Goal: Task Accomplishment & Management: Use online tool/utility

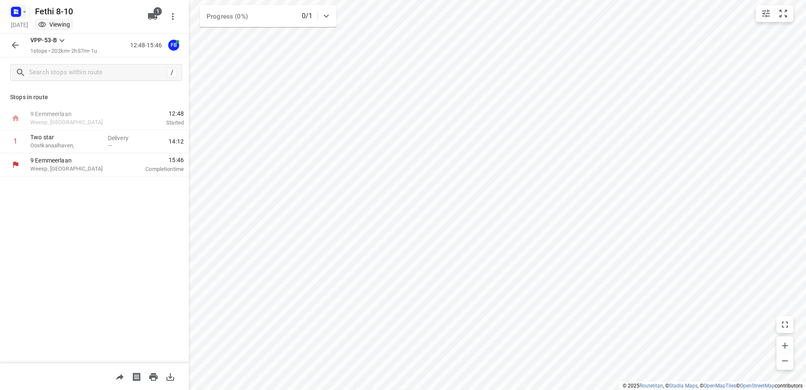
click at [25, 13] on icon "button" at bounding box center [24, 11] width 7 height 7
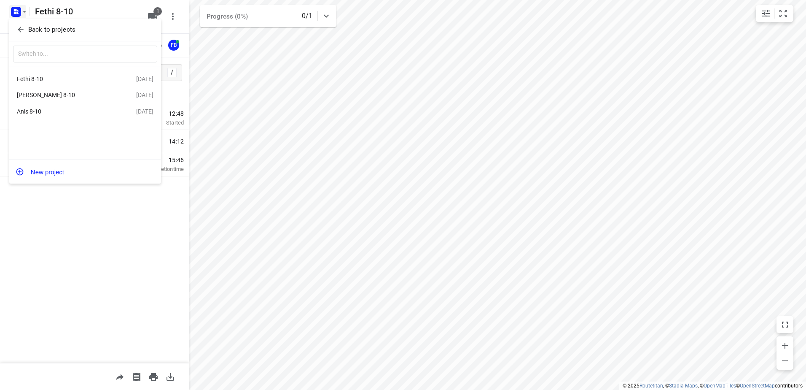
click at [36, 93] on div "[PERSON_NAME] 8-10" at bounding box center [65, 95] width 97 height 7
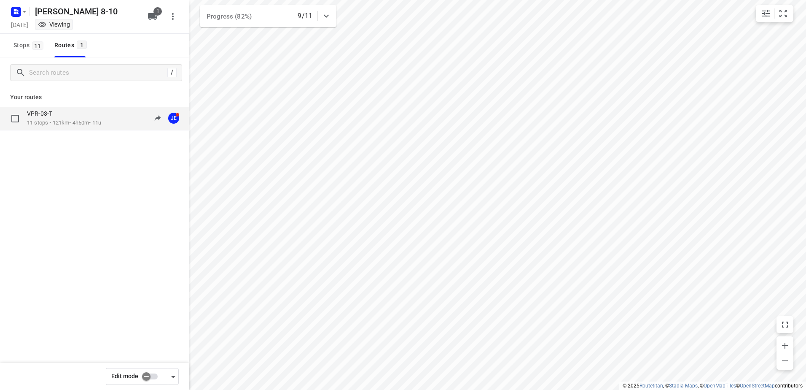
click at [47, 112] on p "VPR-03-T" at bounding box center [42, 114] width 30 height 8
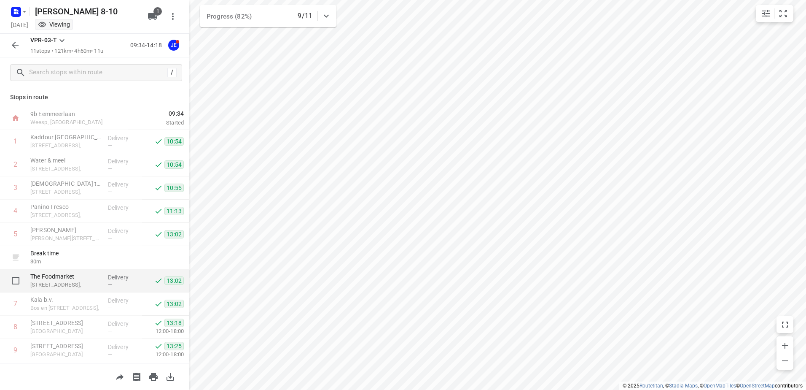
scroll to position [69, 0]
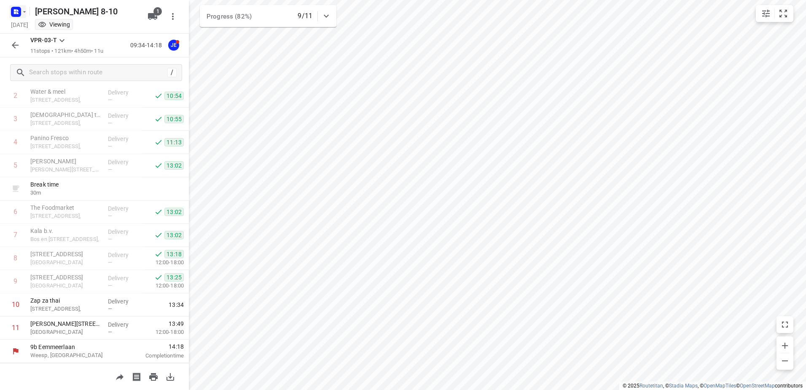
click at [25, 10] on icon "button" at bounding box center [24, 11] width 7 height 7
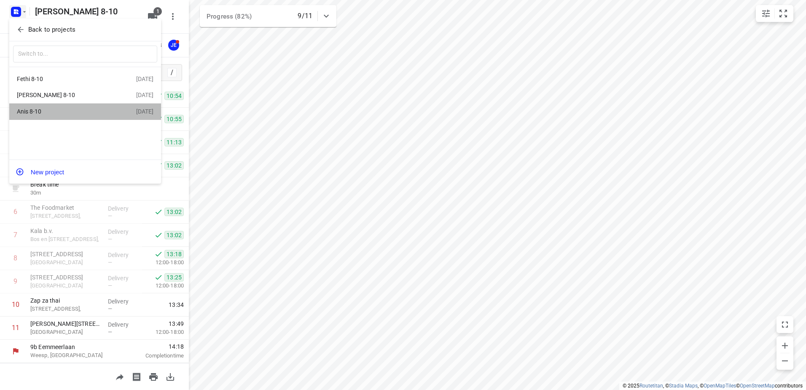
click at [40, 110] on div "Anis 8-10" at bounding box center [65, 111] width 97 height 7
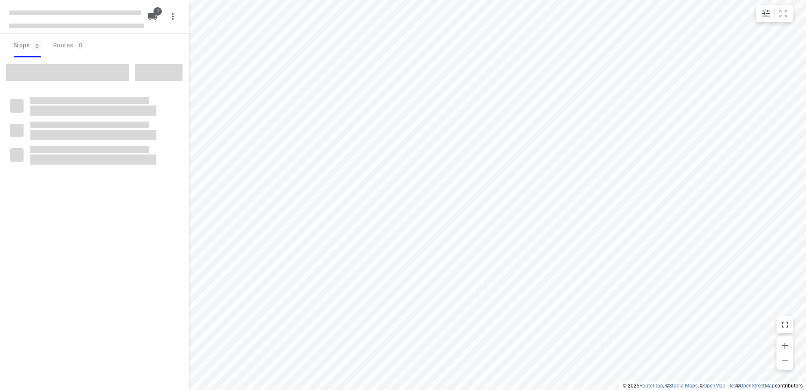
type input "distance"
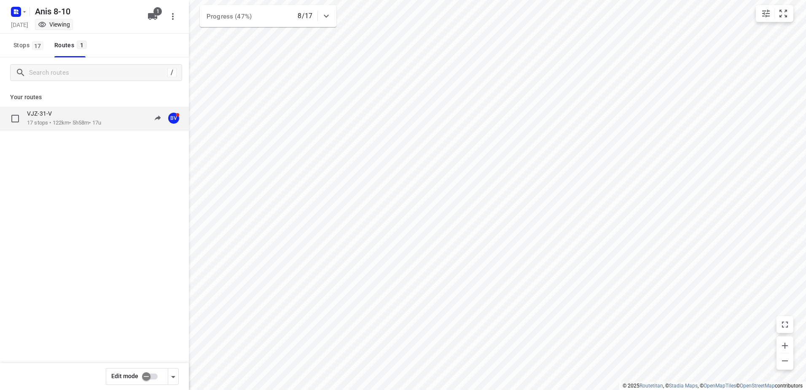
click at [50, 111] on p "VJZ-31-V" at bounding box center [42, 114] width 30 height 8
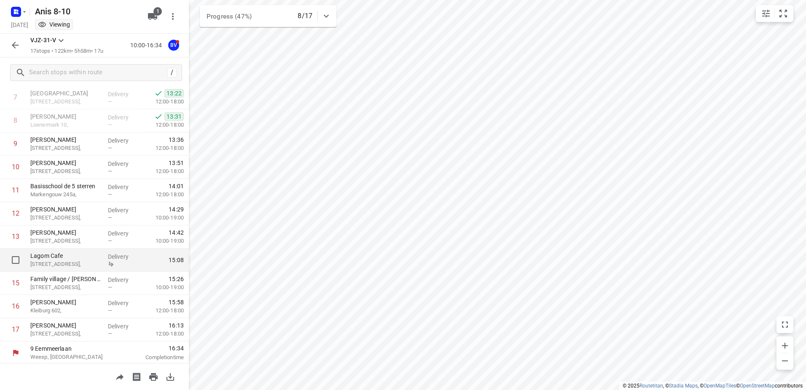
scroll to position [208, 0]
